Goal: Transaction & Acquisition: Book appointment/travel/reservation

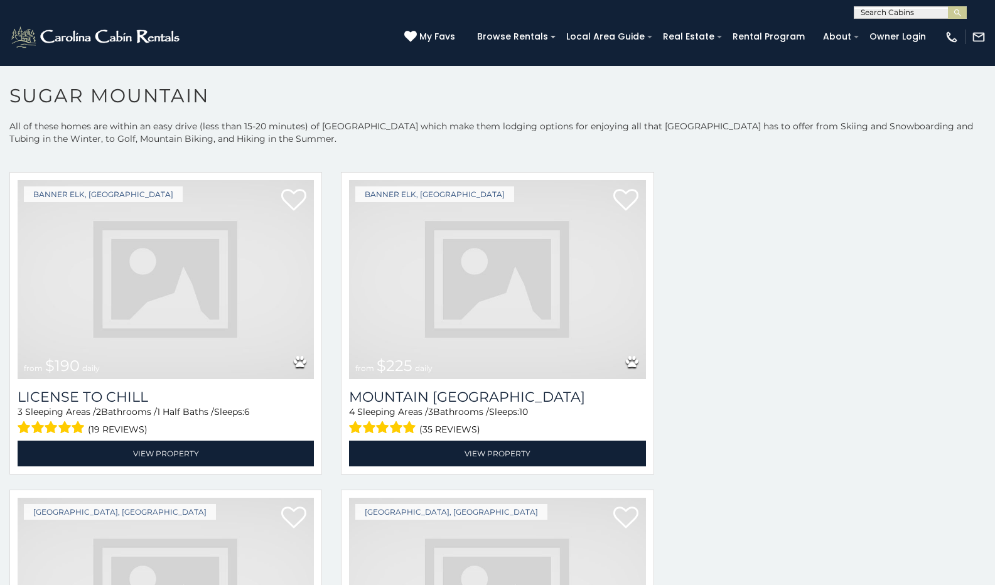
scroll to position [3357, 0]
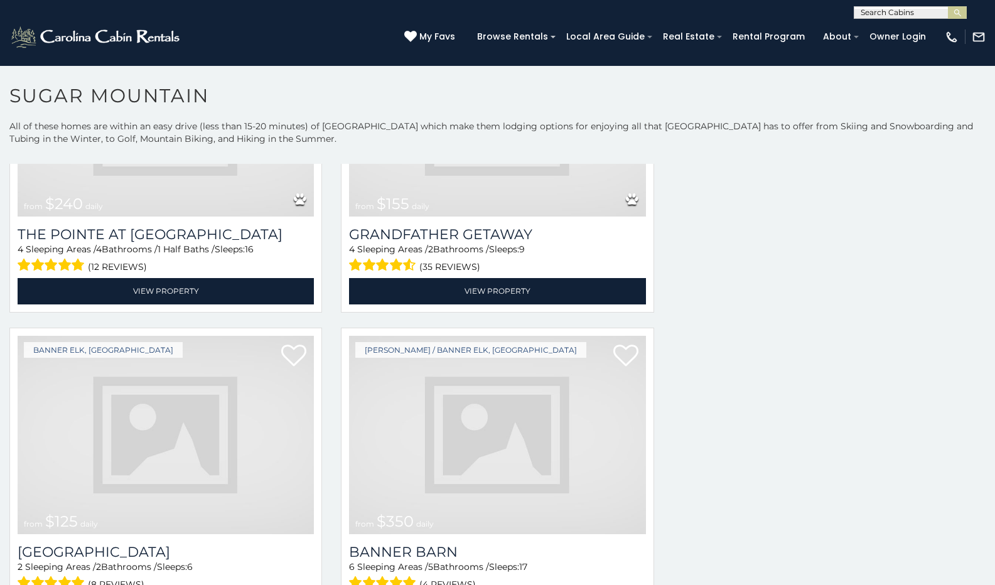
click at [186, 391] on img at bounding box center [166, 435] width 296 height 198
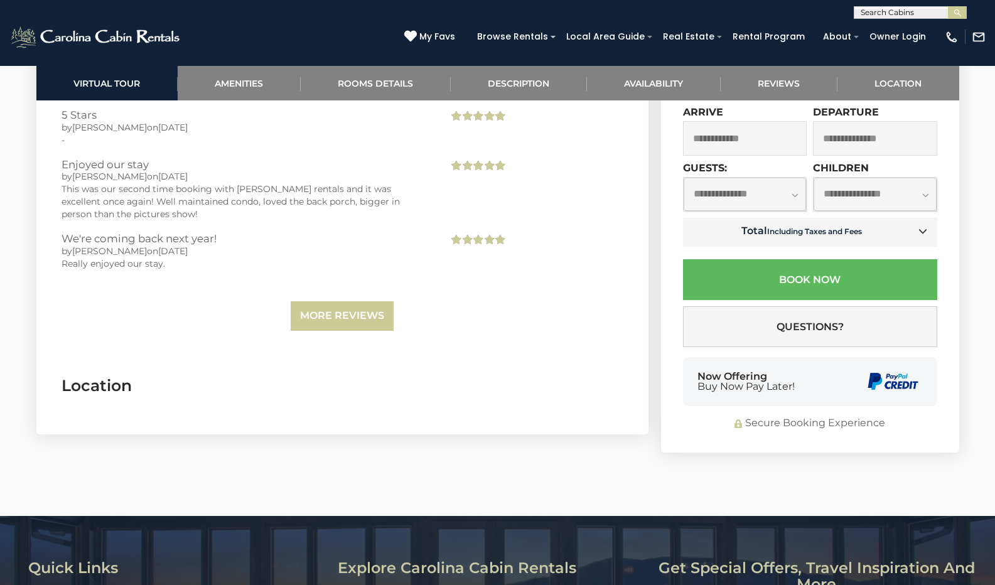
scroll to position [2691, 0]
